Goal: Task Accomplishment & Management: Use online tool/utility

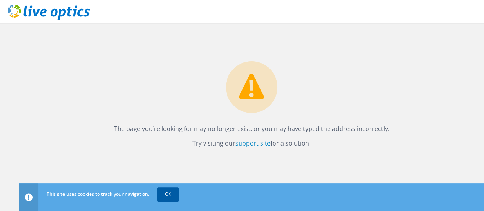
click at [164, 192] on link "OK" at bounding box center [167, 194] width 21 height 14
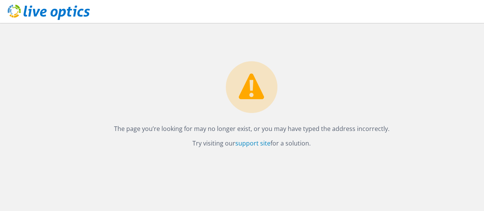
click at [53, 15] on icon at bounding box center [49, 13] width 82 height 16
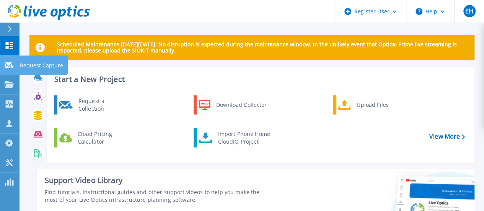
click at [5, 57] on link "Request Capture Request Capture" at bounding box center [9, 65] width 19 height 20
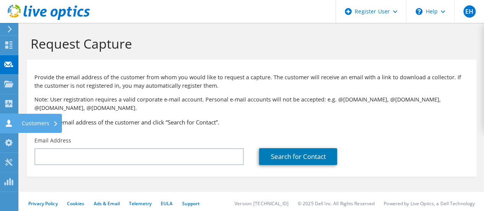
click at [9, 123] on use at bounding box center [9, 122] width 6 height 7
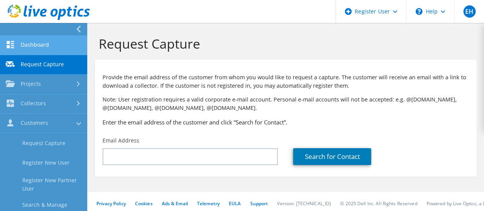
click at [33, 42] on link "Dashboard" at bounding box center [43, 46] width 87 height 20
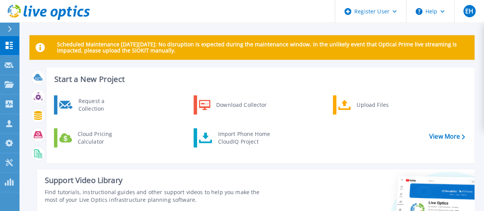
click at [8, 30] on icon at bounding box center [10, 29] width 4 height 6
